Goal: Navigation & Orientation: Find specific page/section

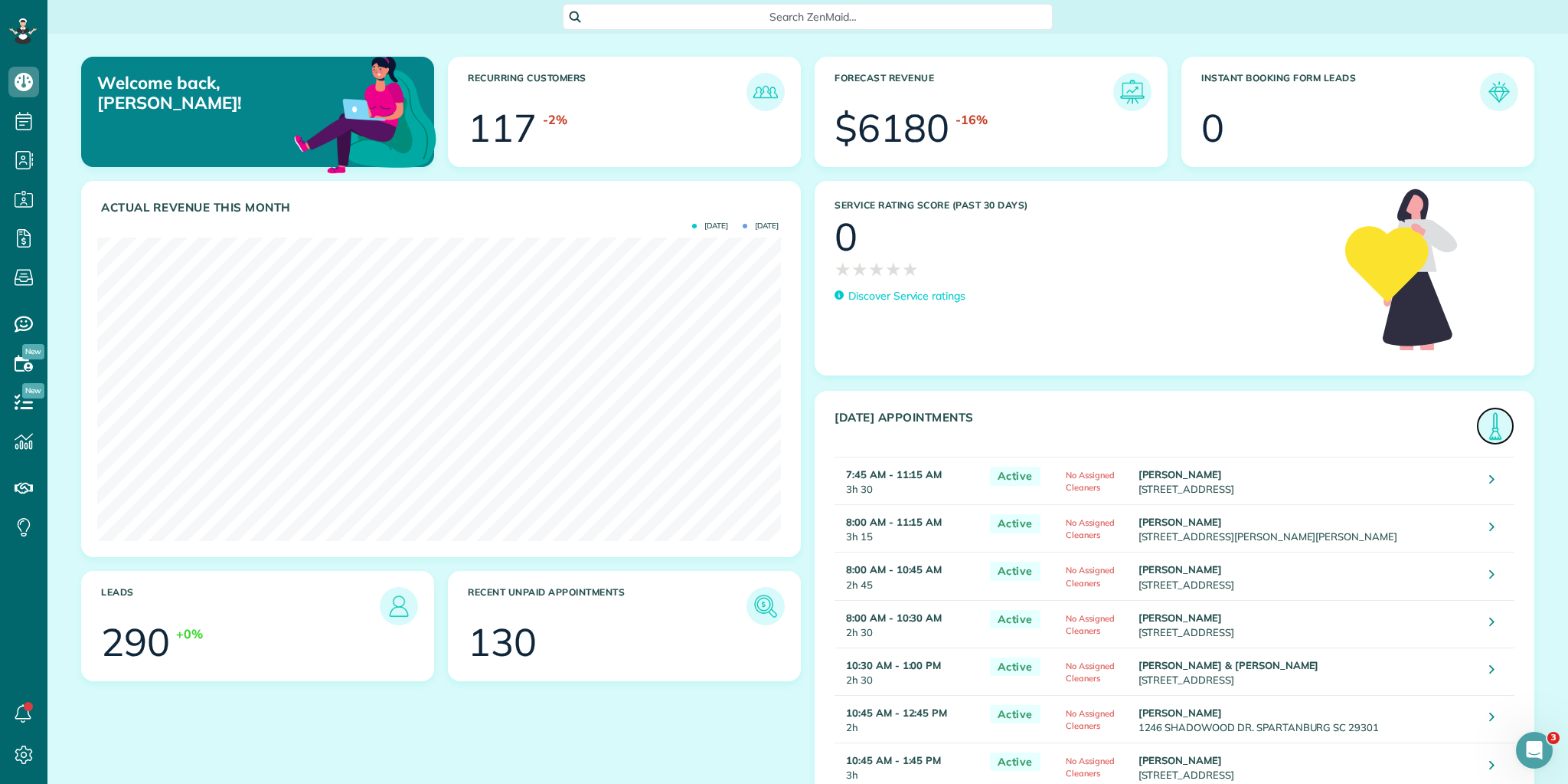
click at [1492, 425] on img at bounding box center [1495, 425] width 35 height 35
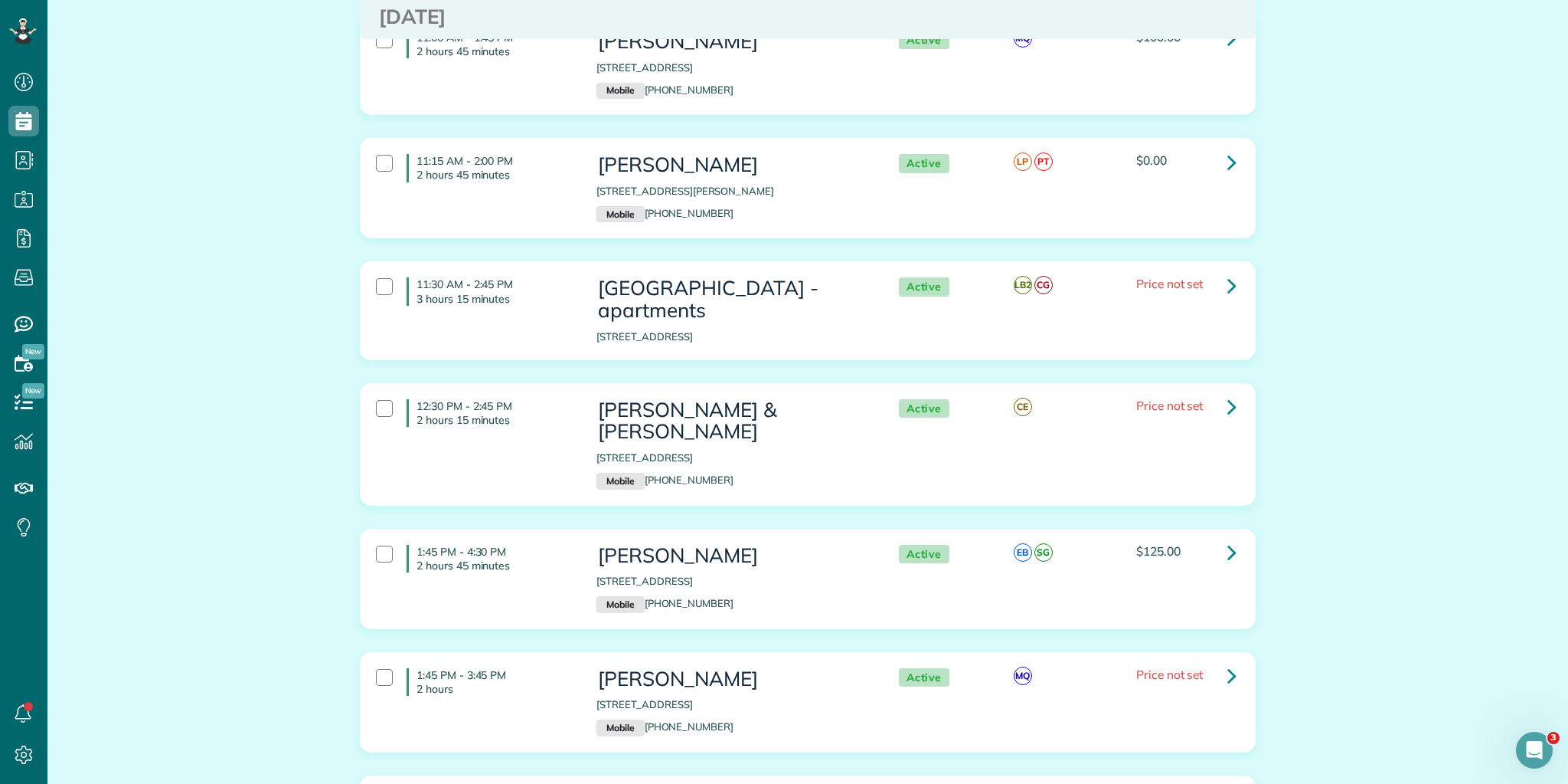
scroll to position [1275, 0]
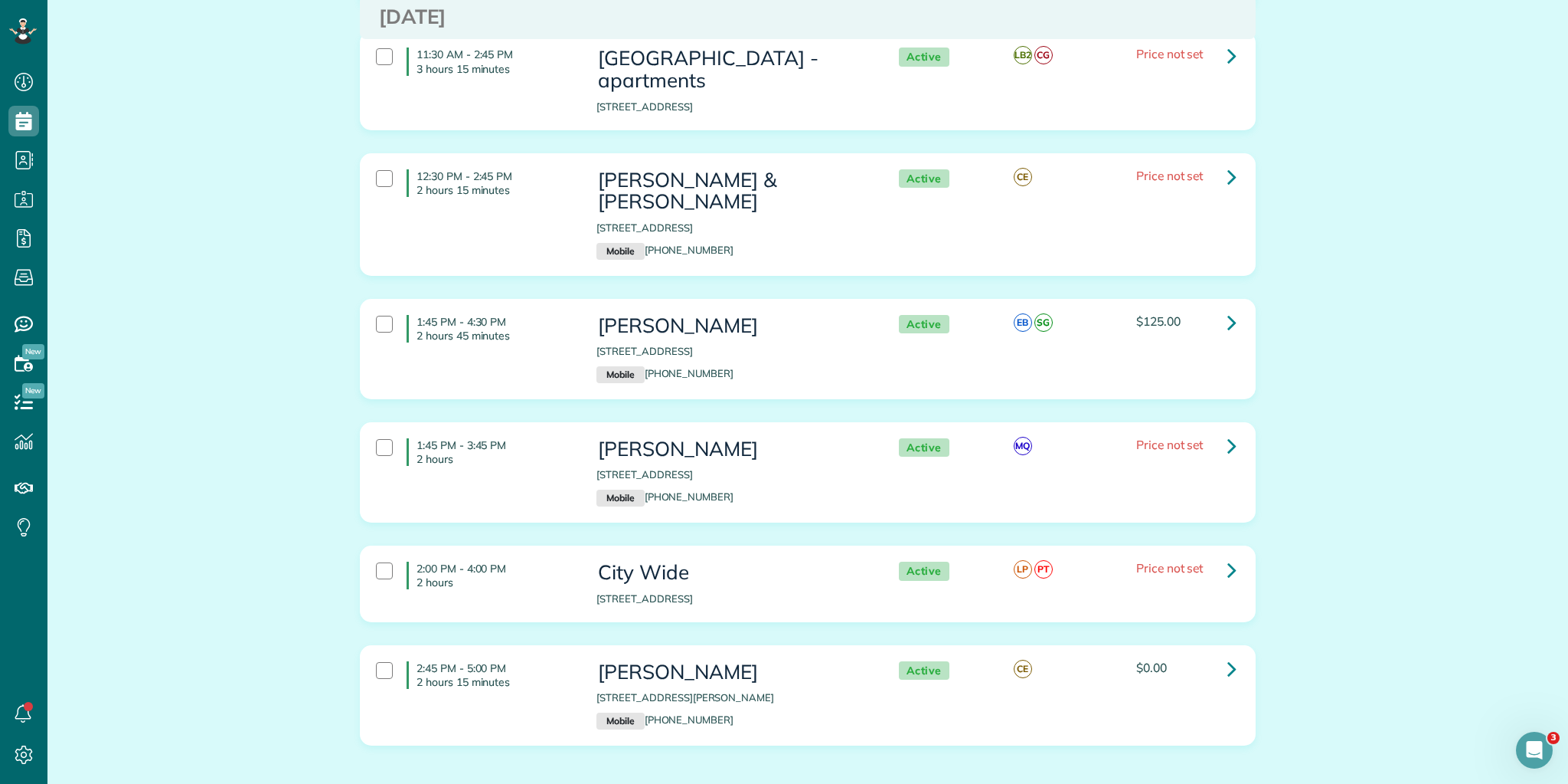
drag, startPoint x: 411, startPoint y: 193, endPoint x: 1469, endPoint y: 718, distance: 1181.1
click at [1564, 783] on html "Dashboard Scheduling Calendar View List View Dispatch View - Weekly scheduling …" at bounding box center [784, 392] width 1568 height 784
copy div "8:00 AM - 11:15 AM 3 hours 15 minutes Donna Hooten 118 Jessen Dr Greenville SC …"
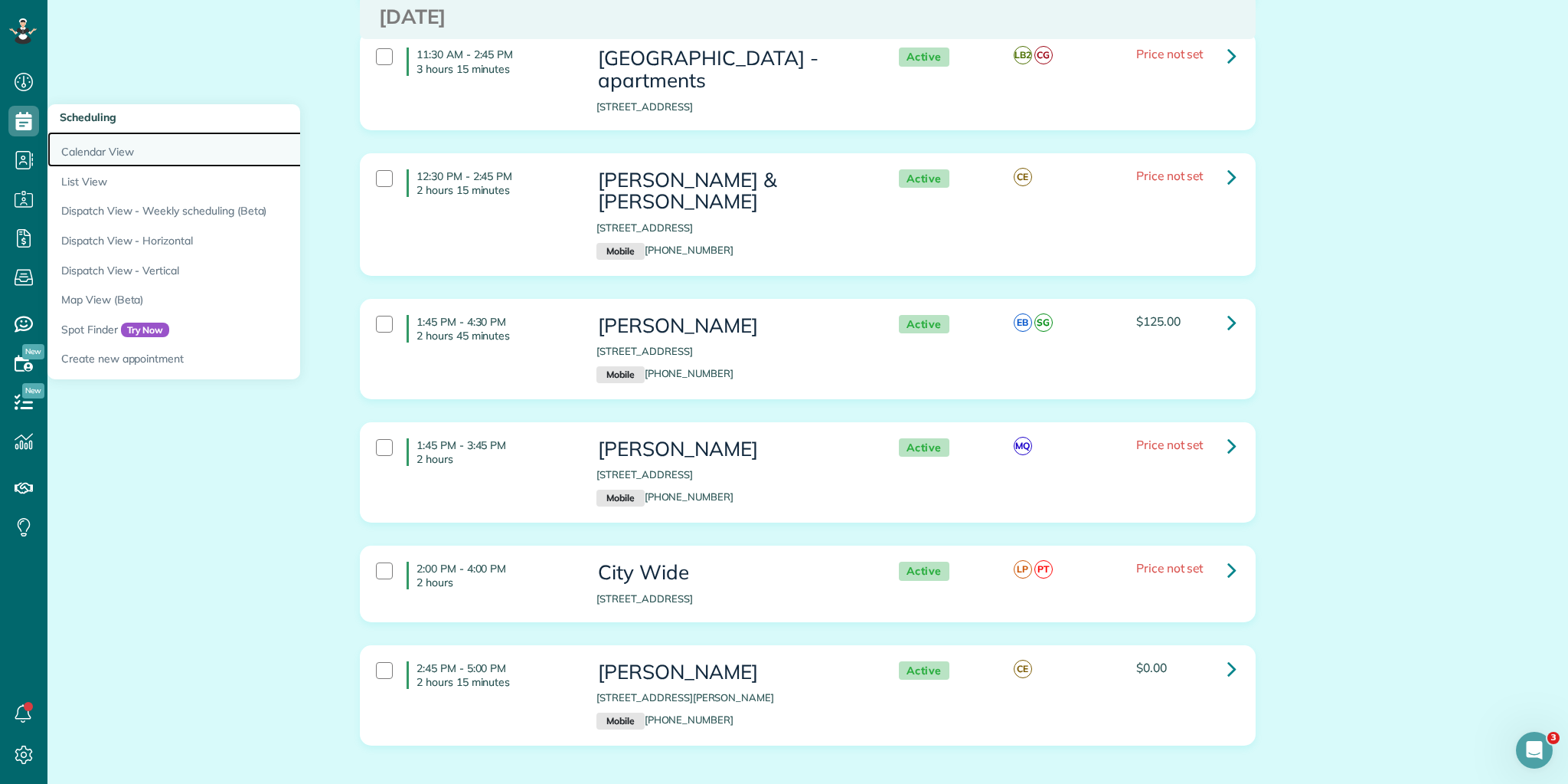
click at [92, 146] on link "Calendar View" at bounding box center [238, 149] width 382 height 35
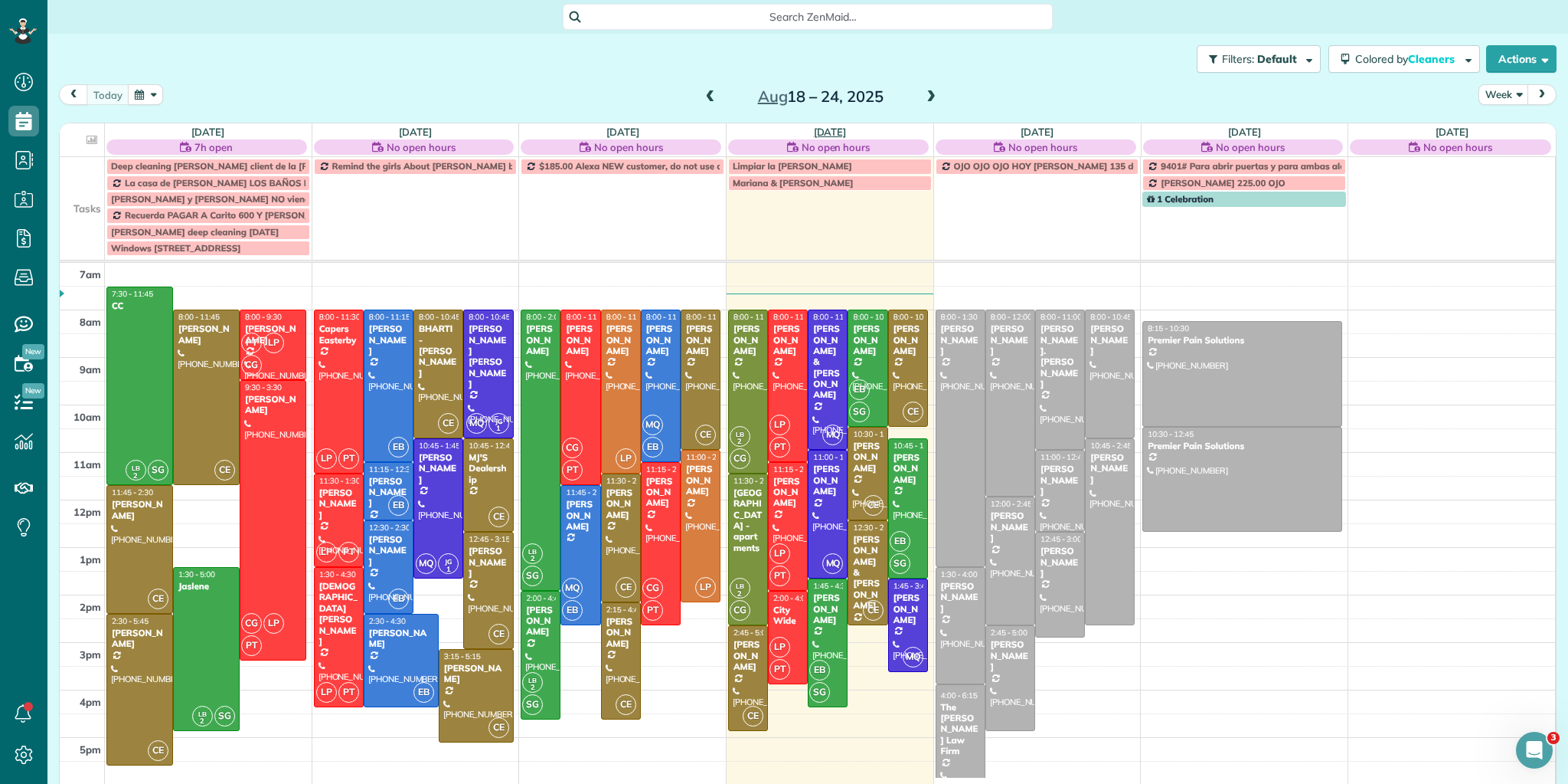
click at [823, 131] on link "[DATE]" at bounding box center [830, 132] width 33 height 12
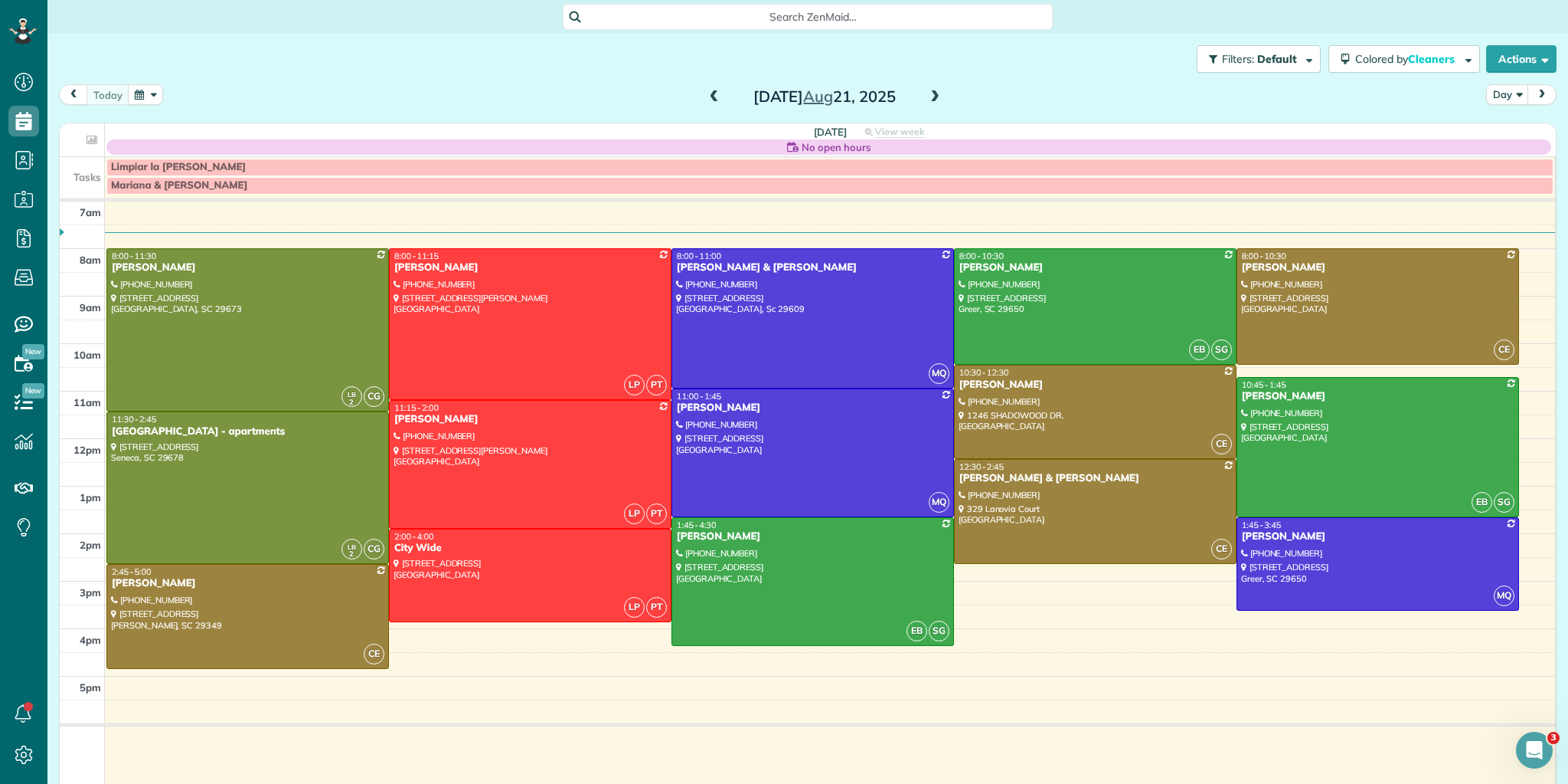
click at [926, 92] on span at bounding box center [935, 97] width 17 height 14
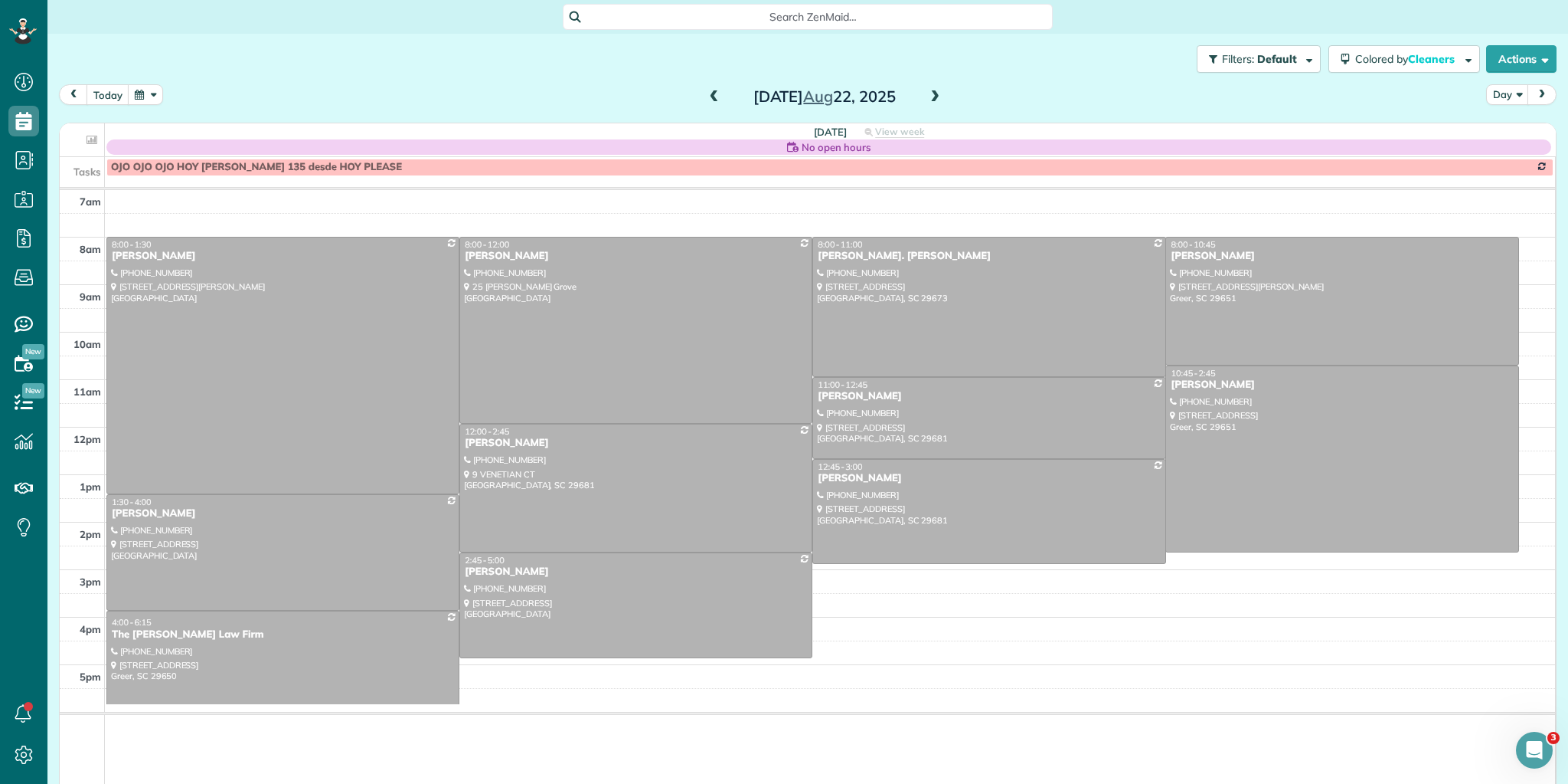
click at [928, 91] on span at bounding box center [935, 97] width 17 height 14
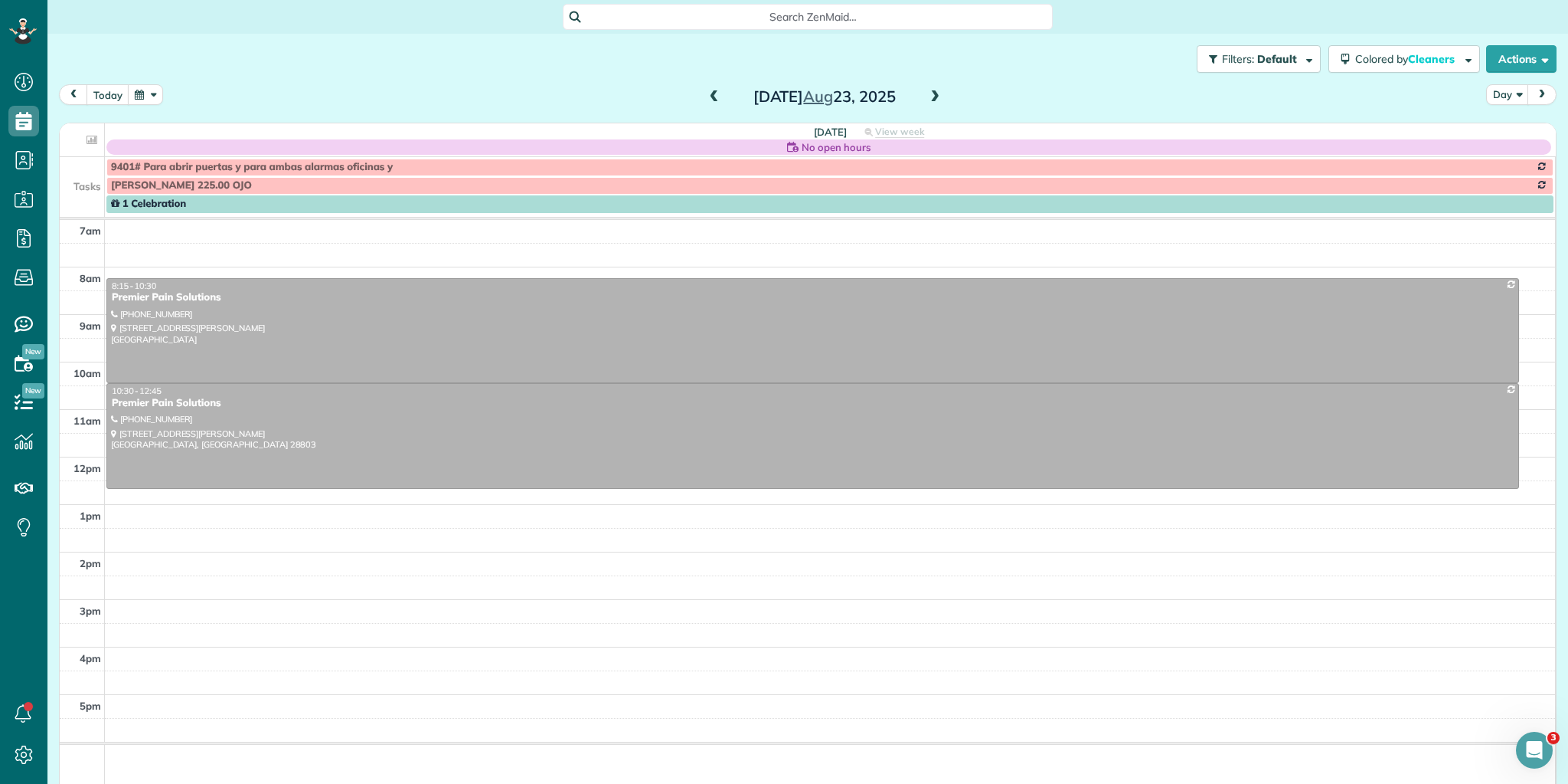
click at [708, 94] on span at bounding box center [715, 97] width 17 height 14
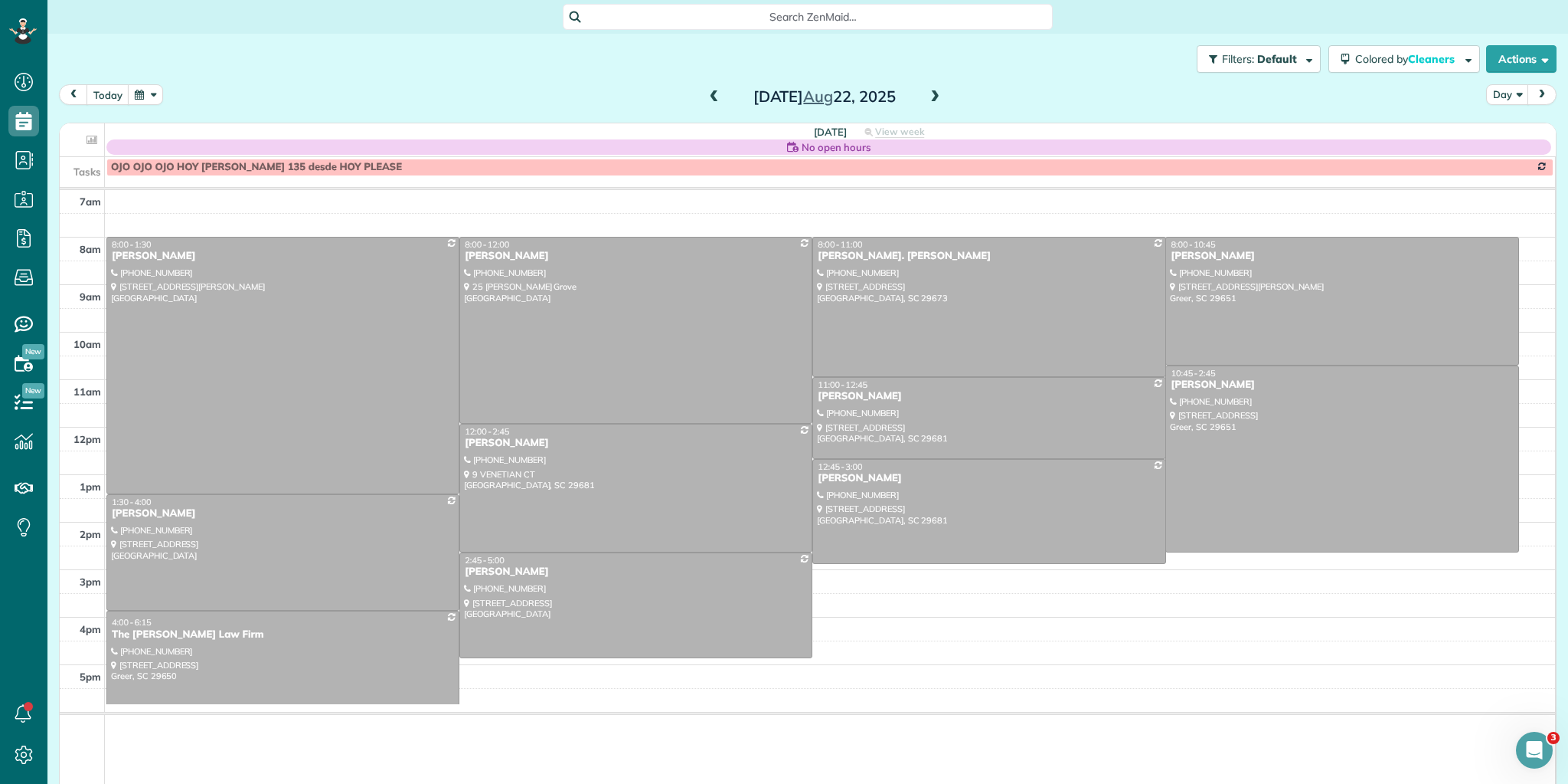
click at [708, 94] on span at bounding box center [715, 97] width 17 height 14
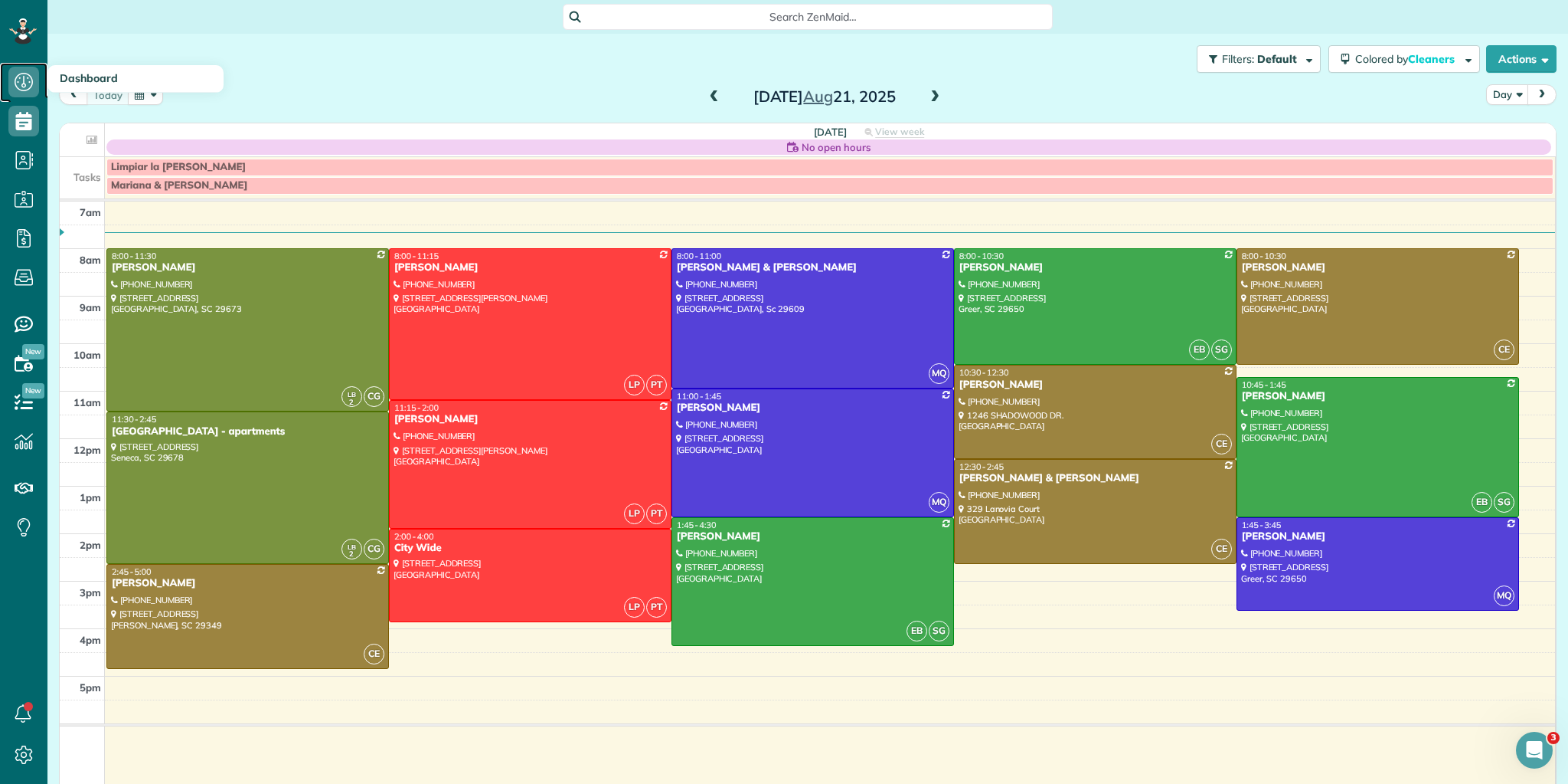
click at [24, 84] on use at bounding box center [24, 82] width 19 height 19
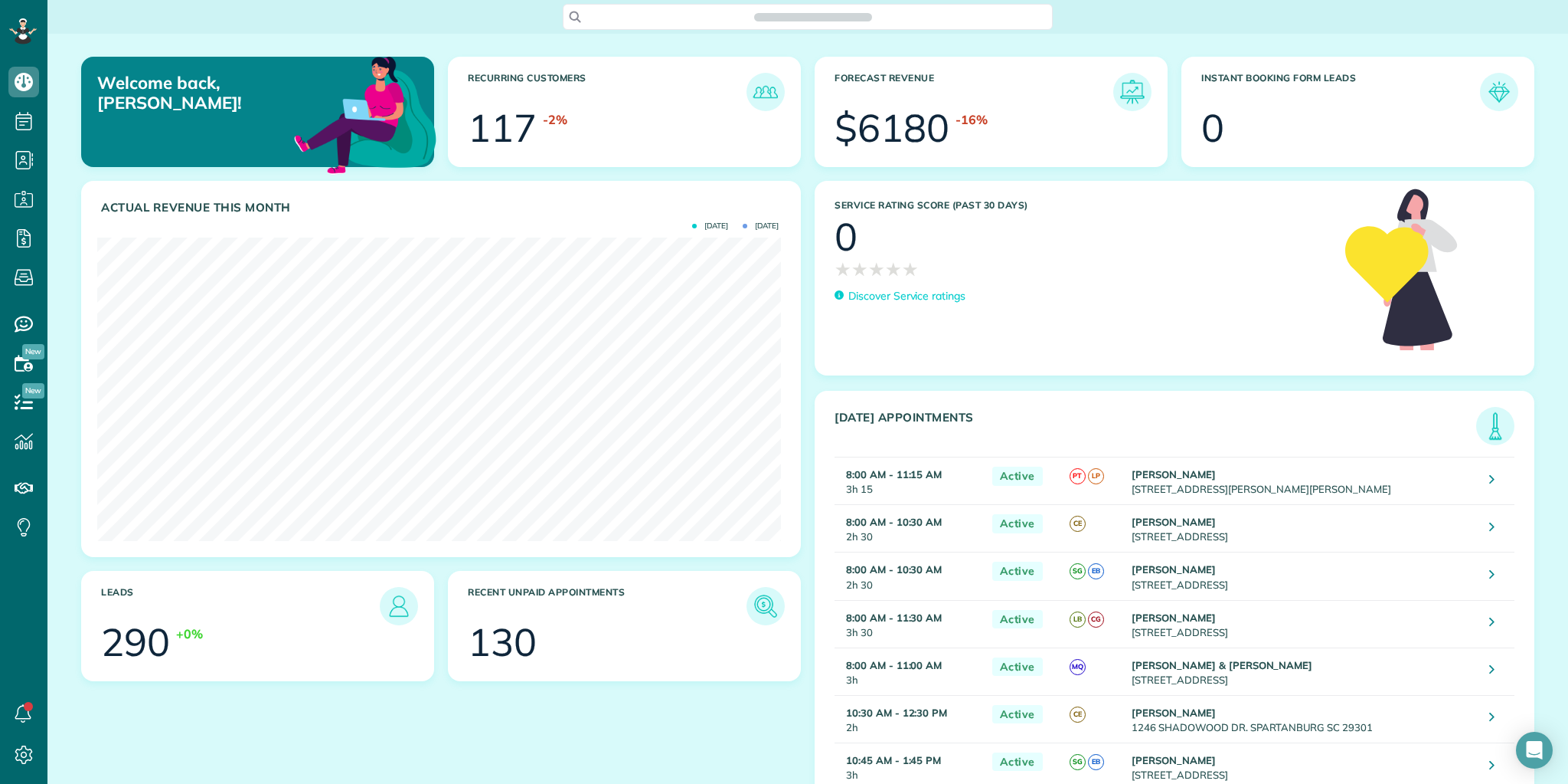
scroll to position [303, 683]
click at [1480, 422] on img at bounding box center [1495, 425] width 35 height 35
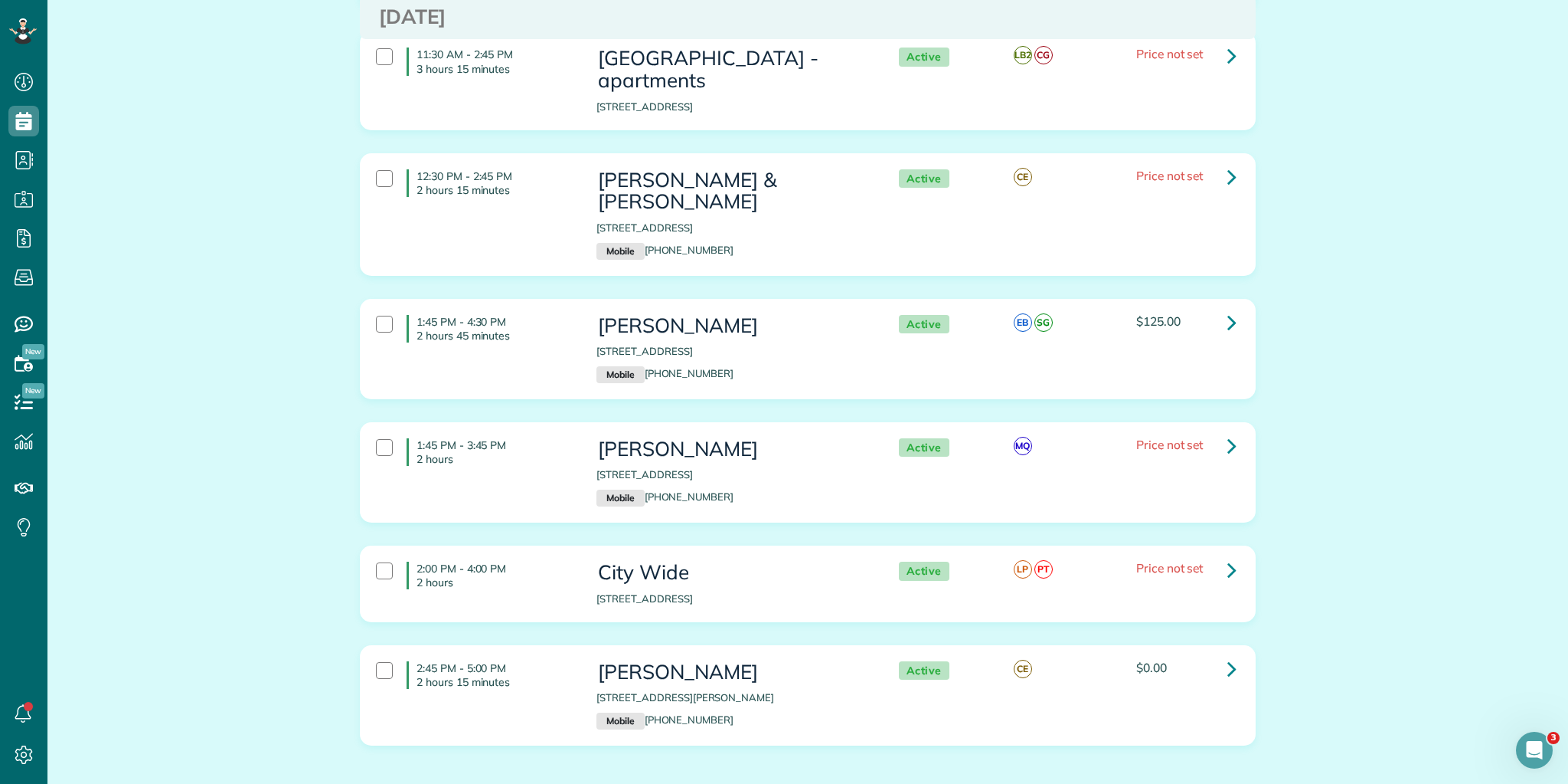
drag, startPoint x: 413, startPoint y: 122, endPoint x: 1232, endPoint y: 668, distance: 984.3
copy div "12:30 PM - 2:45 PM 2 hours 15 minutes Phillip & Zhanna Velichko 329 Lanovia Cou…"
drag, startPoint x: 413, startPoint y: 589, endPoint x: 1189, endPoint y: 637, distance: 777.5
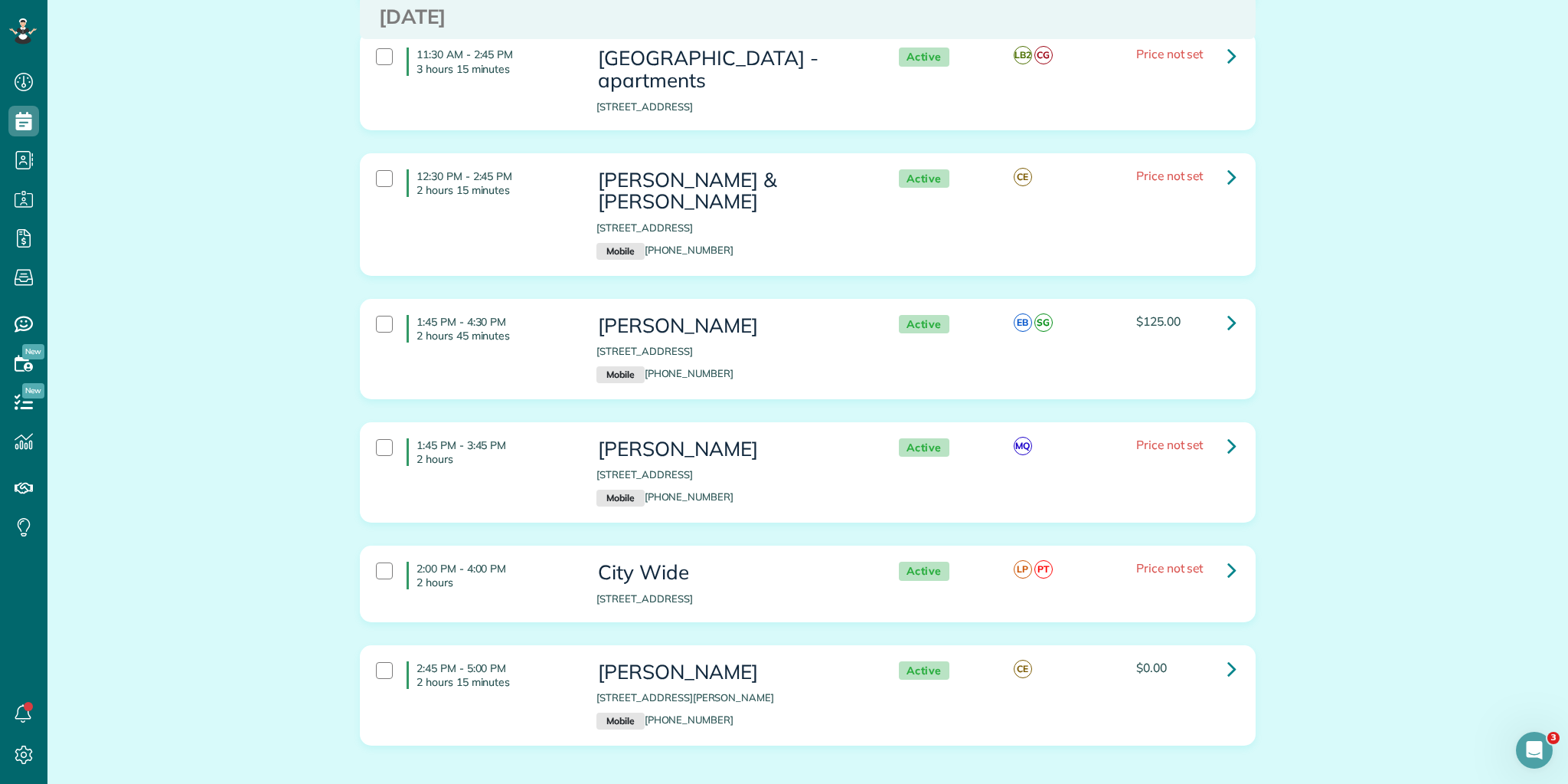
click at [1189, 654] on div "2:45 PM - 5:00 PM 2 hours 15 minutes Brenda Kinlaw 627 Parkland Avenue Inman SC…" at bounding box center [806, 696] width 883 height 84
copy div "2:45 PM - 5:00 PM 2 hours 15 minutes Brenda Kinlaw 627 Parkland Avenue Inman SC…"
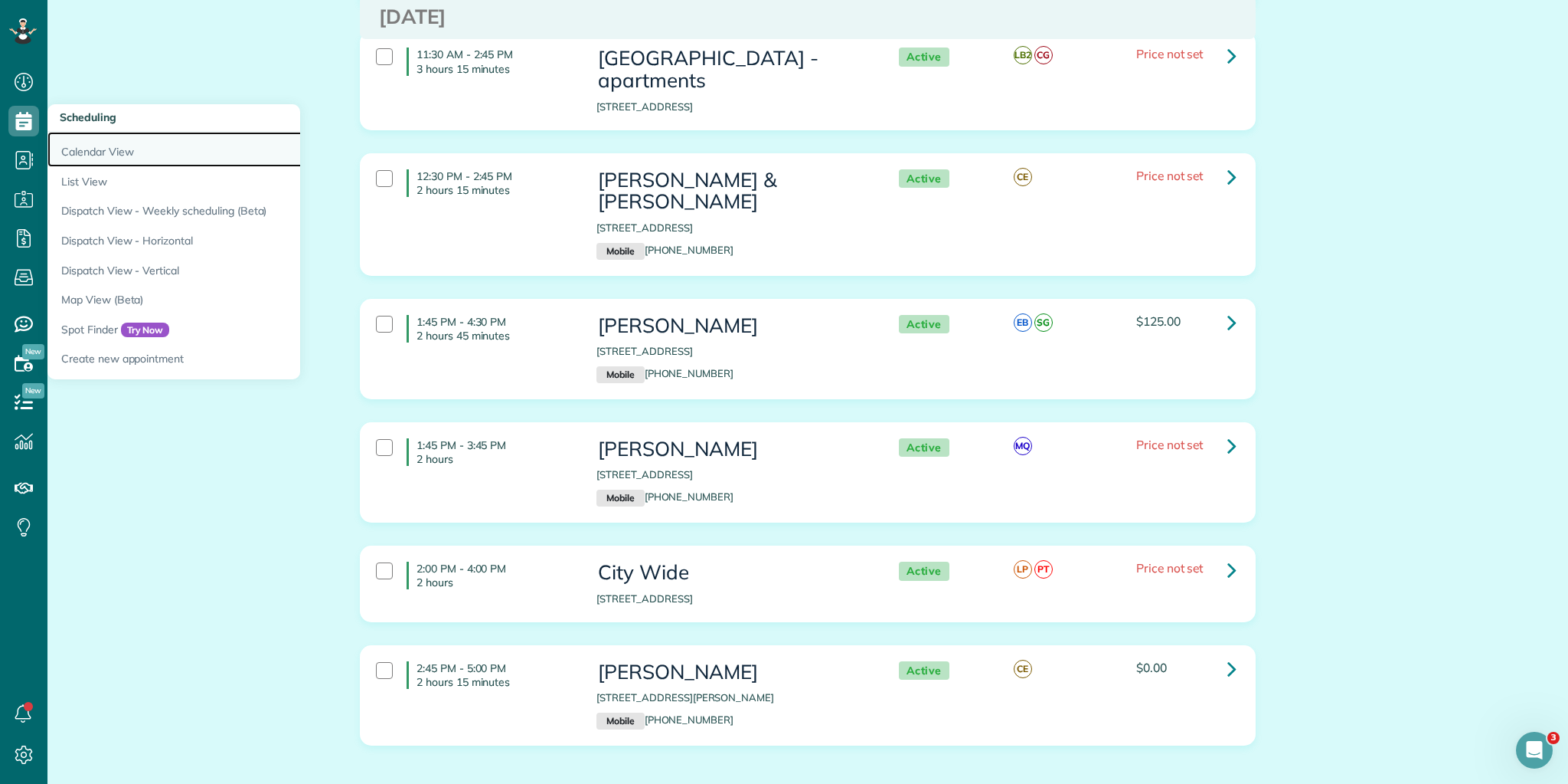
click at [111, 152] on link "Calendar View" at bounding box center [238, 149] width 382 height 35
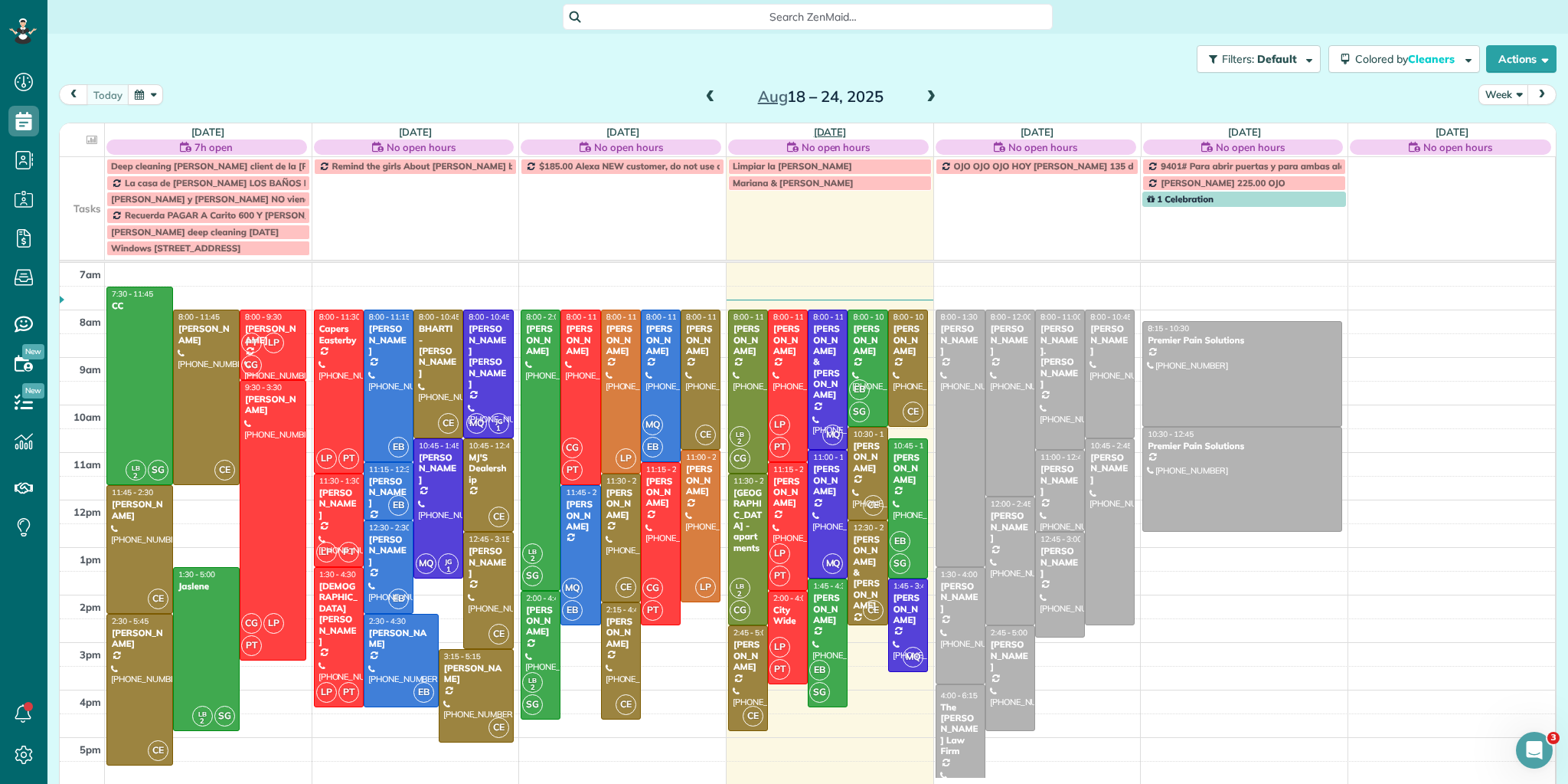
click at [818, 128] on link "[DATE]" at bounding box center [830, 132] width 33 height 12
